Goal: Task Accomplishment & Management: Manage account settings

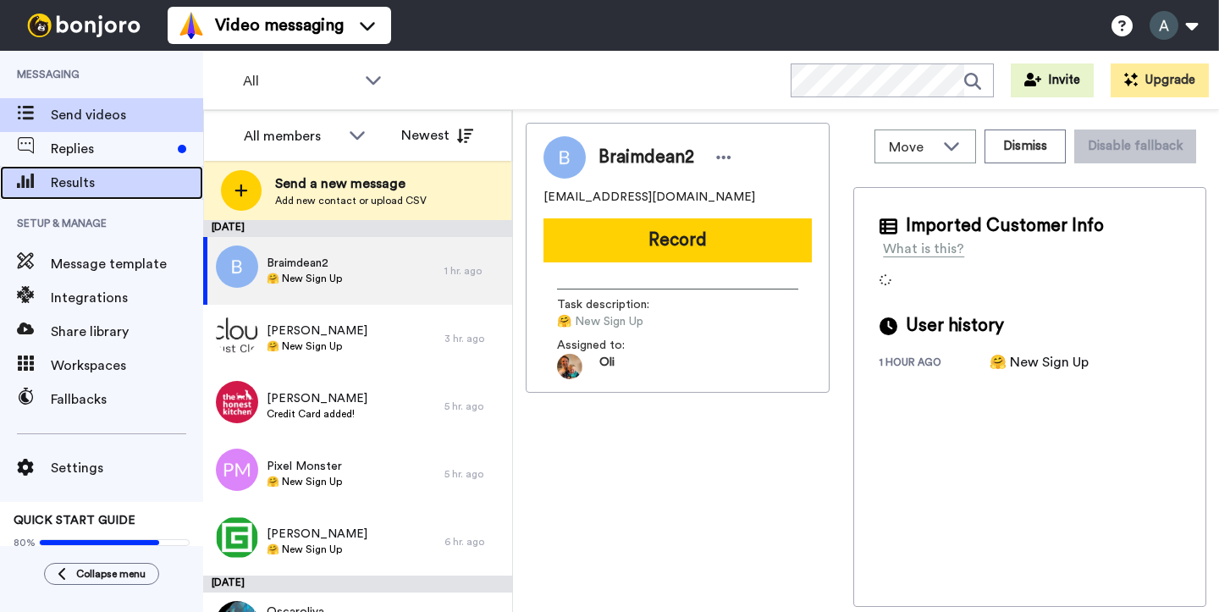
click at [100, 187] on span "Results" at bounding box center [127, 183] width 152 height 20
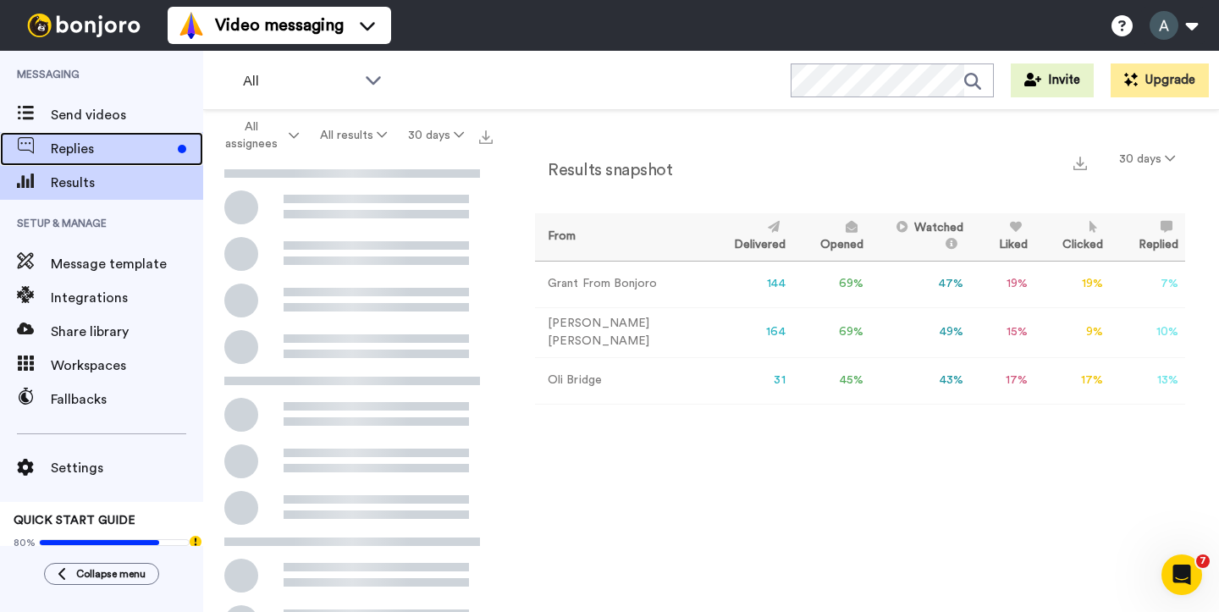
click at [120, 140] on span "Replies" at bounding box center [111, 149] width 120 height 20
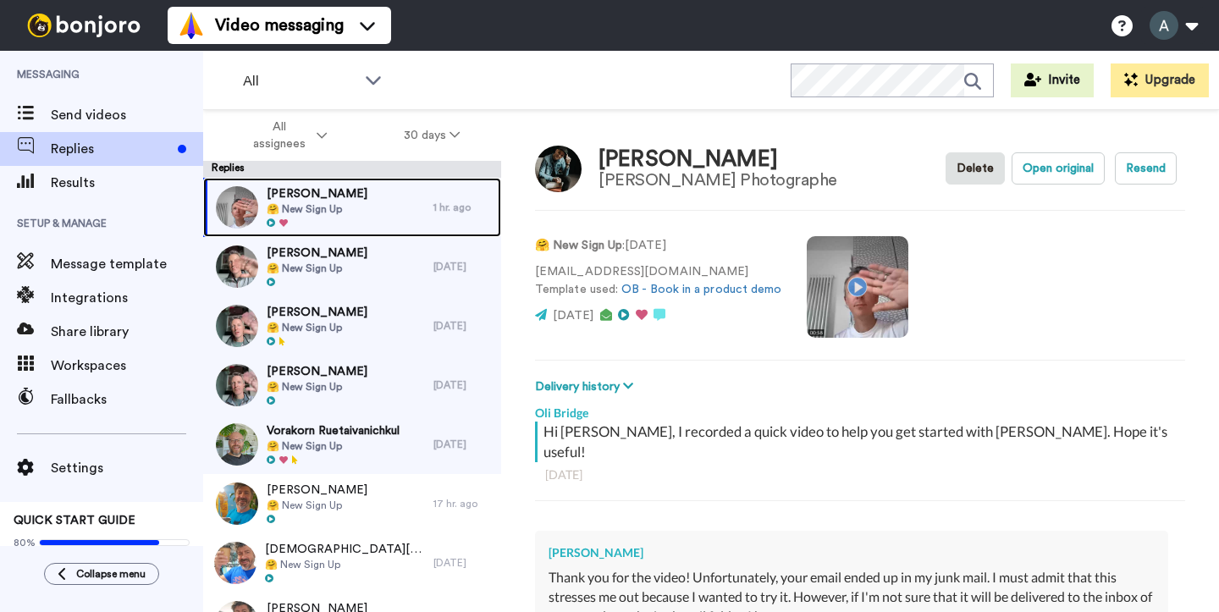
click at [328, 222] on div at bounding box center [317, 224] width 101 height 12
type textarea "x"
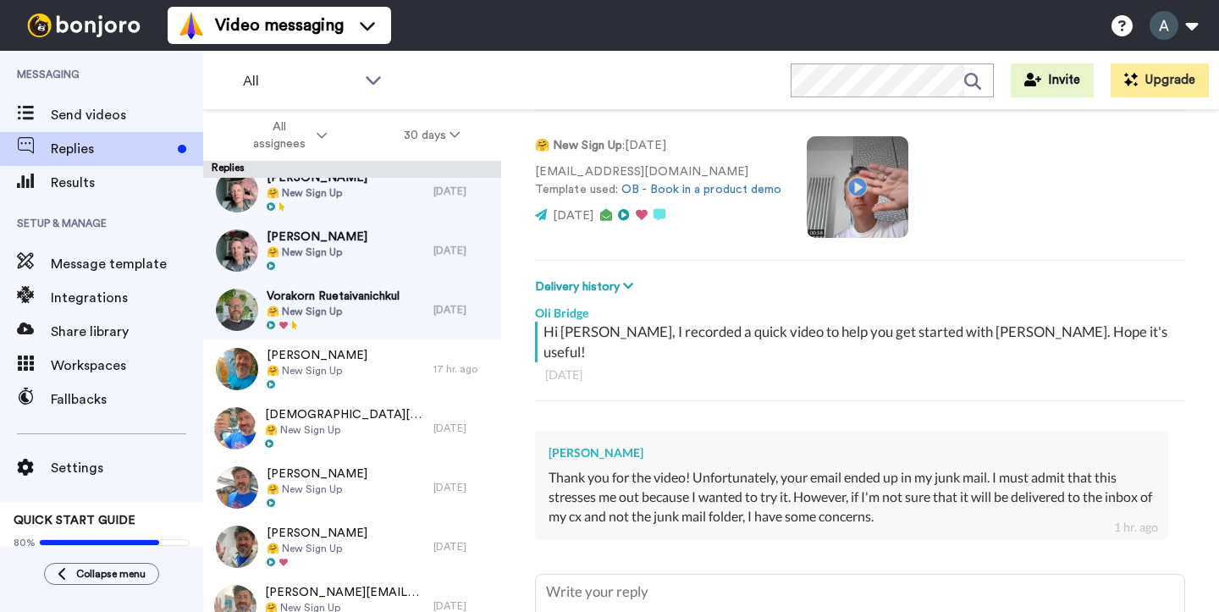
scroll to position [221, 0]
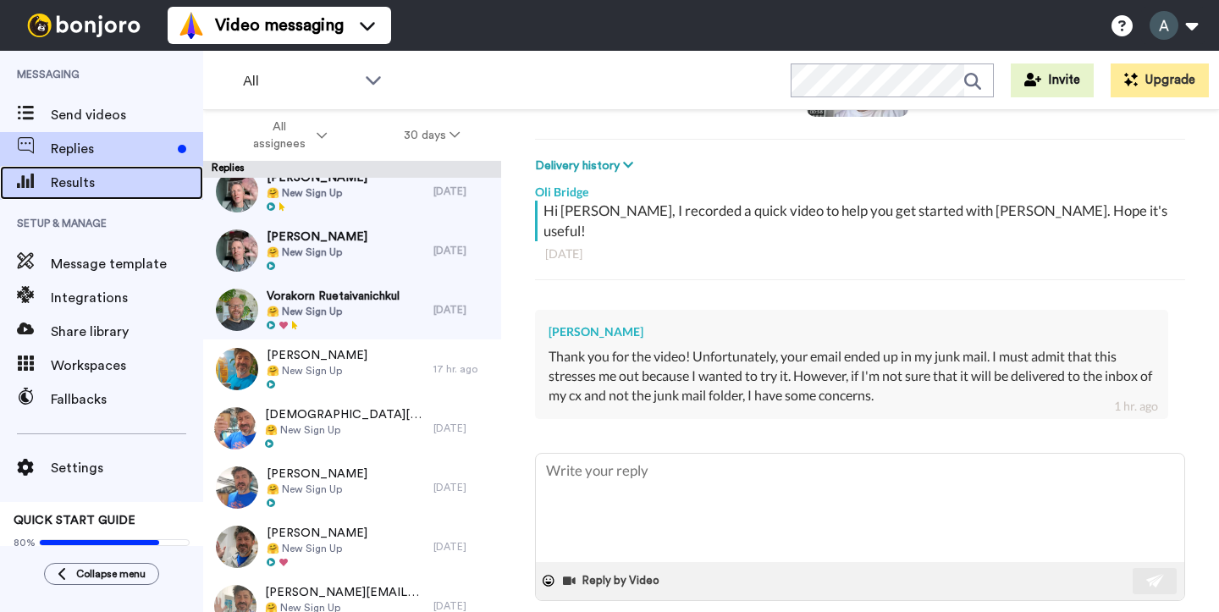
click at [124, 178] on span "Results" at bounding box center [127, 183] width 152 height 20
